Goal: Navigation & Orientation: Go to known website

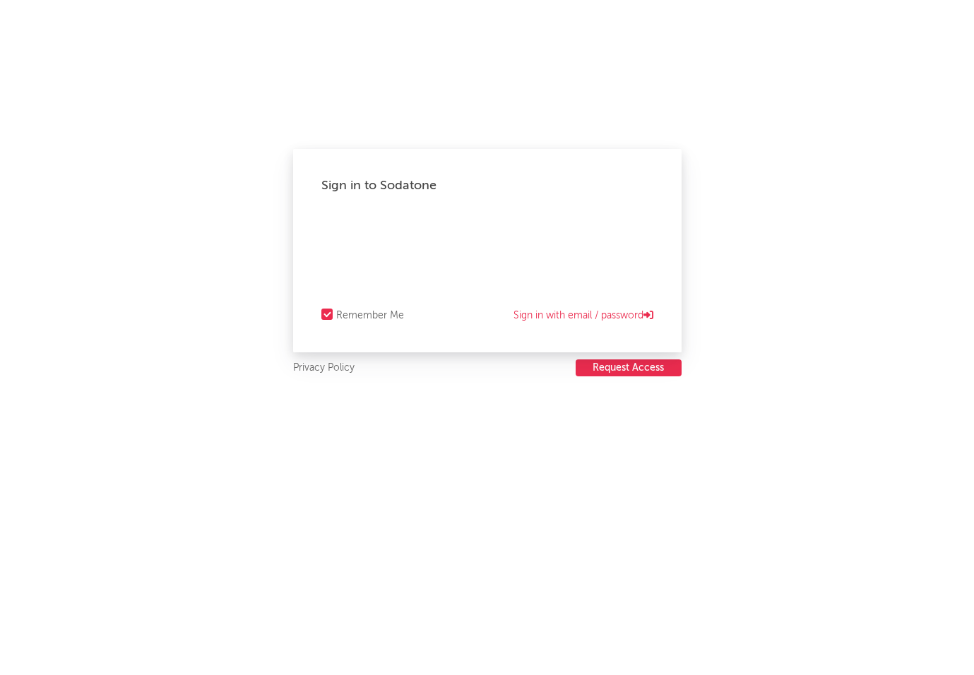
click at [345, 184] on div "Sign in to Sodatone" at bounding box center [487, 185] width 332 height 17
click at [576, 322] on link "Sign in with email / password" at bounding box center [583, 315] width 140 height 17
click at [614, 371] on button "Request Access" at bounding box center [628, 367] width 106 height 17
